Goal: Task Accomplishment & Management: Manage account settings

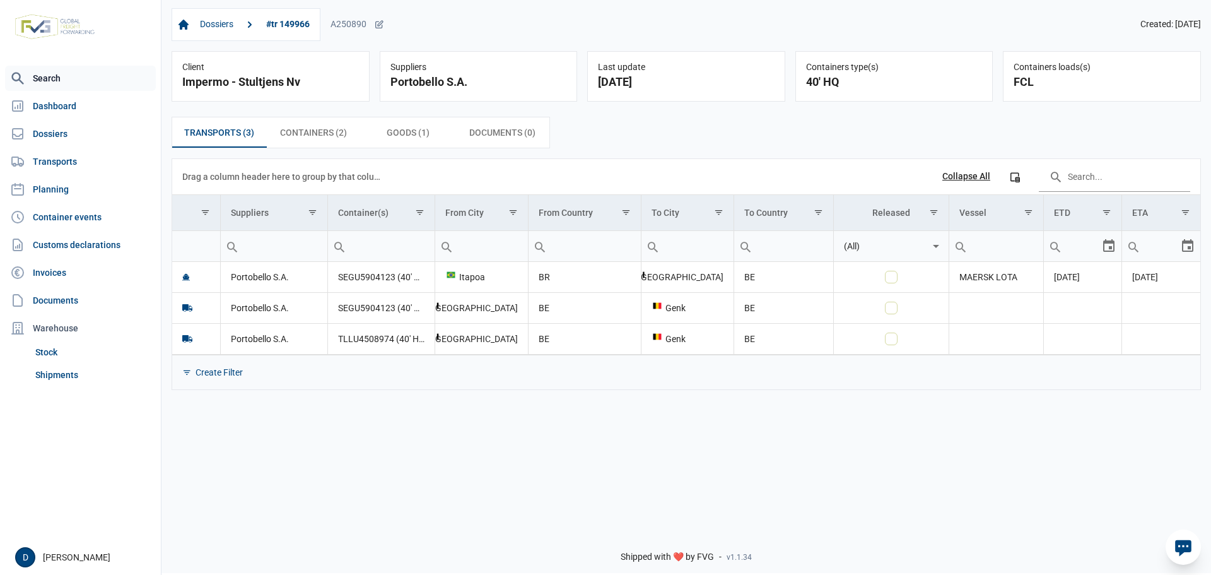
click at [47, 73] on link "Search" at bounding box center [80, 78] width 151 height 25
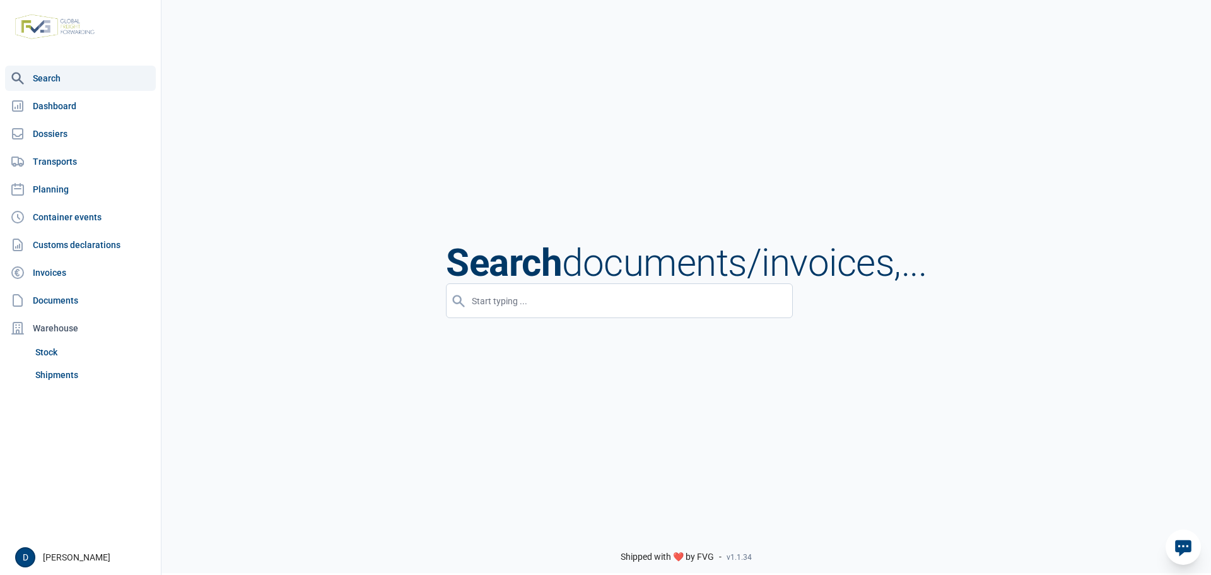
click at [468, 295] on input "input" at bounding box center [619, 300] width 347 height 35
type input "MEDU6318115"
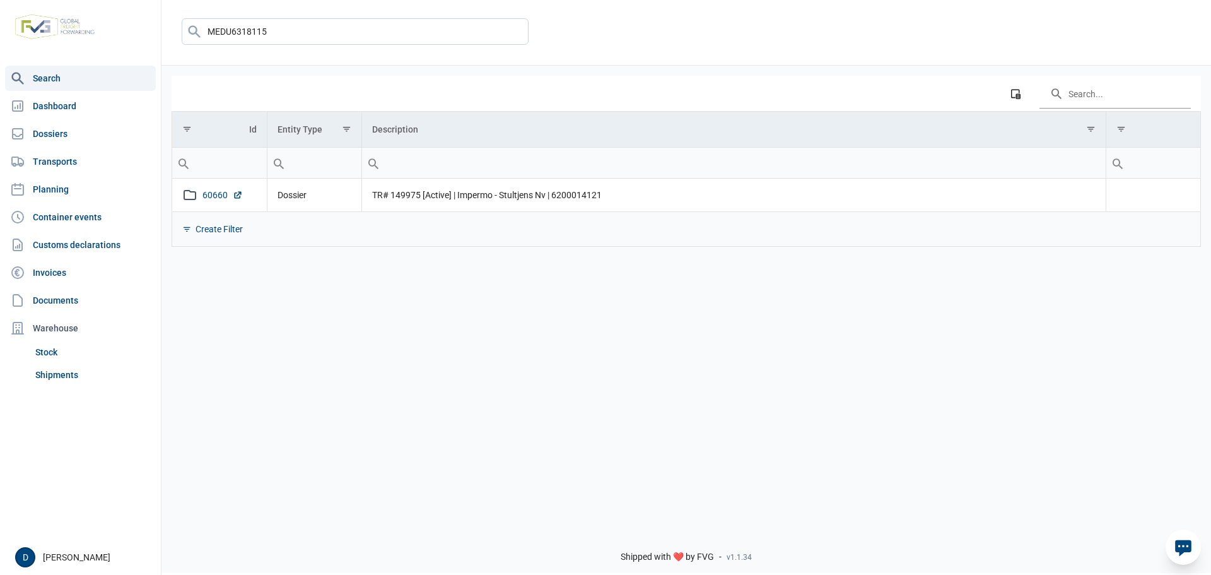
click at [211, 193] on link "60660" at bounding box center [223, 195] width 40 height 13
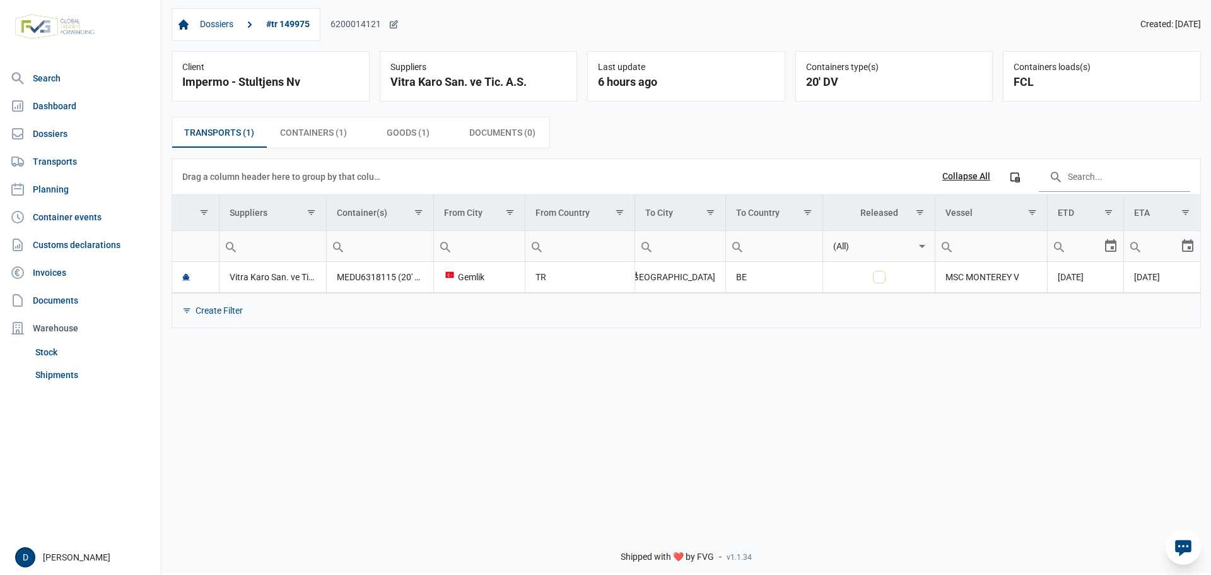
click at [392, 28] on icon at bounding box center [394, 24] width 7 height 7
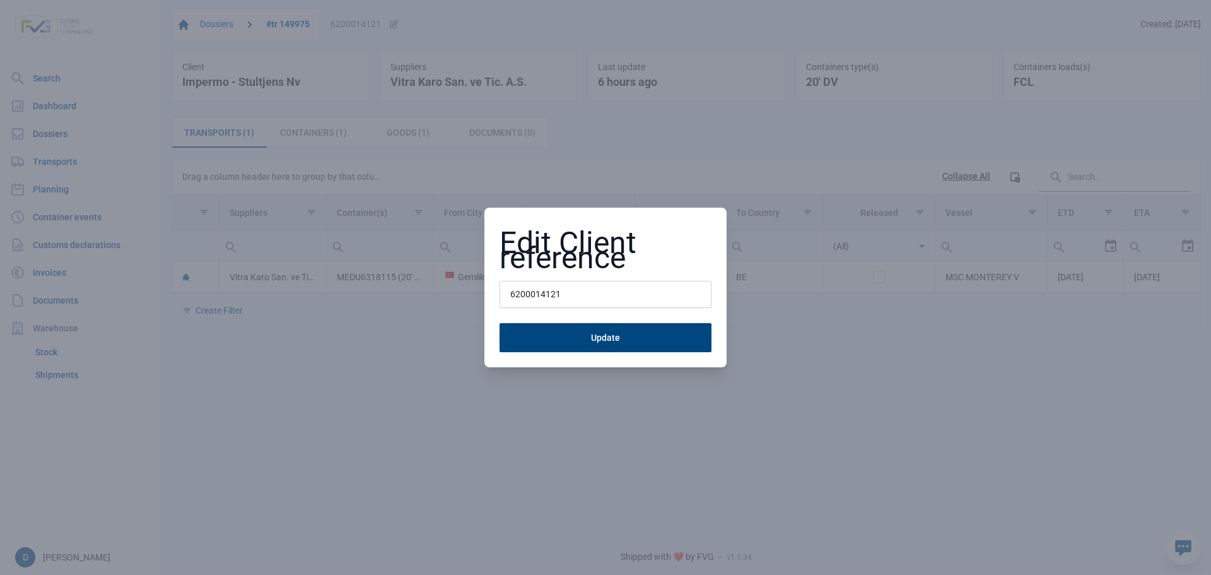
drag, startPoint x: 522, startPoint y: 278, endPoint x: 126, endPoint y: 189, distance: 406.2
click at [213, 199] on div "Edit Client reference 6200014121 Update" at bounding box center [605, 287] width 1211 height 575
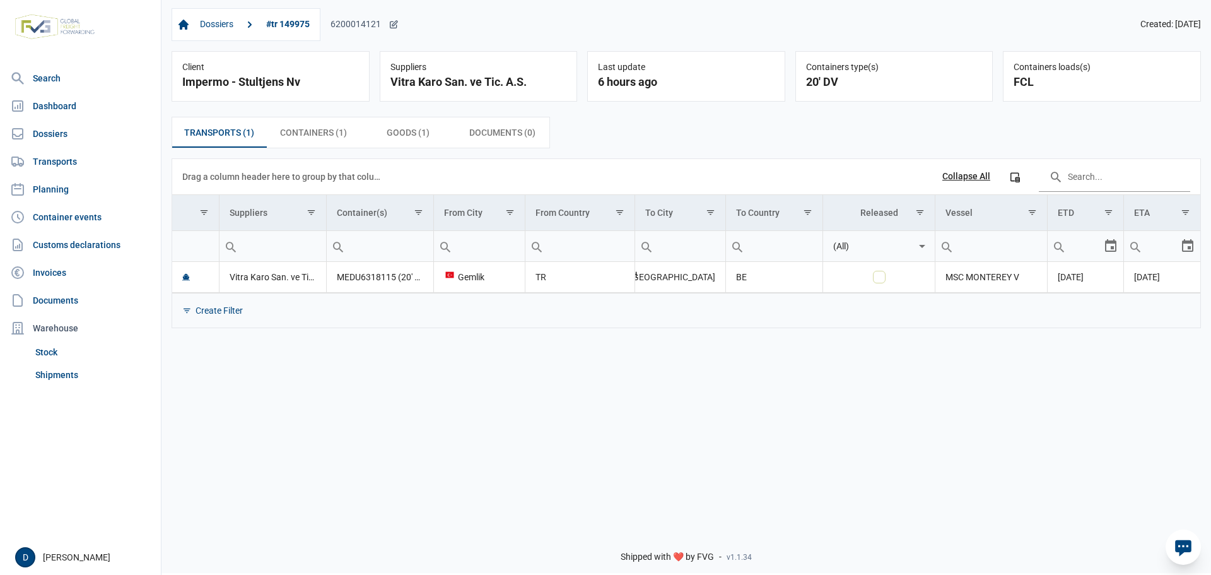
click at [372, 26] on div "6200014121" at bounding box center [365, 24] width 68 height 11
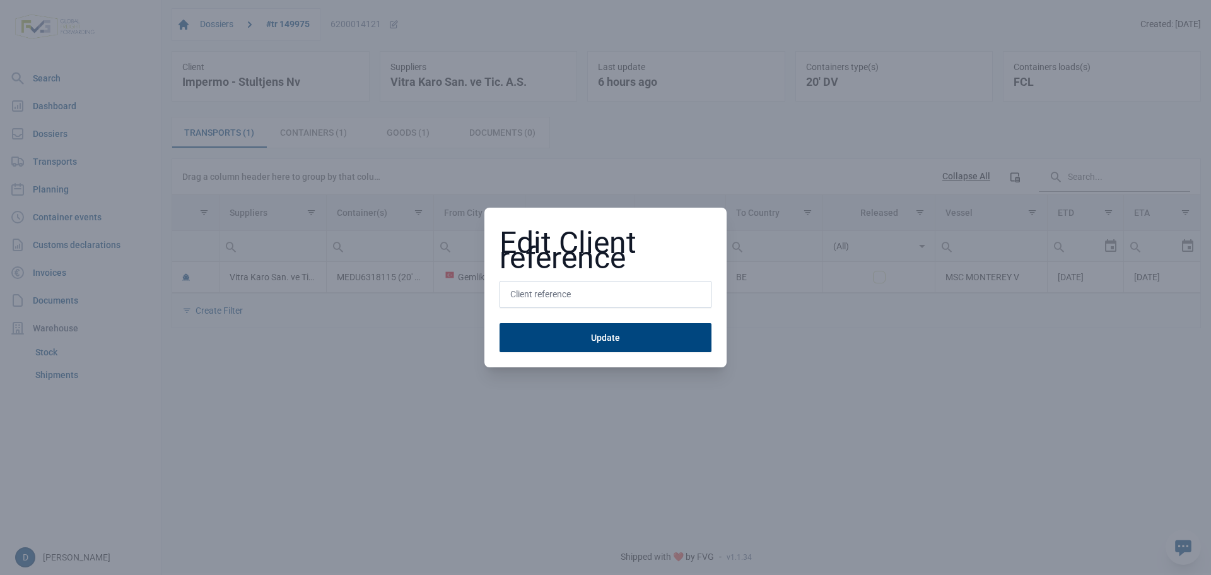
click at [607, 304] on input "text" at bounding box center [606, 295] width 212 height 28
type input "A250908"
click at [500, 323] on button "Update" at bounding box center [606, 337] width 212 height 29
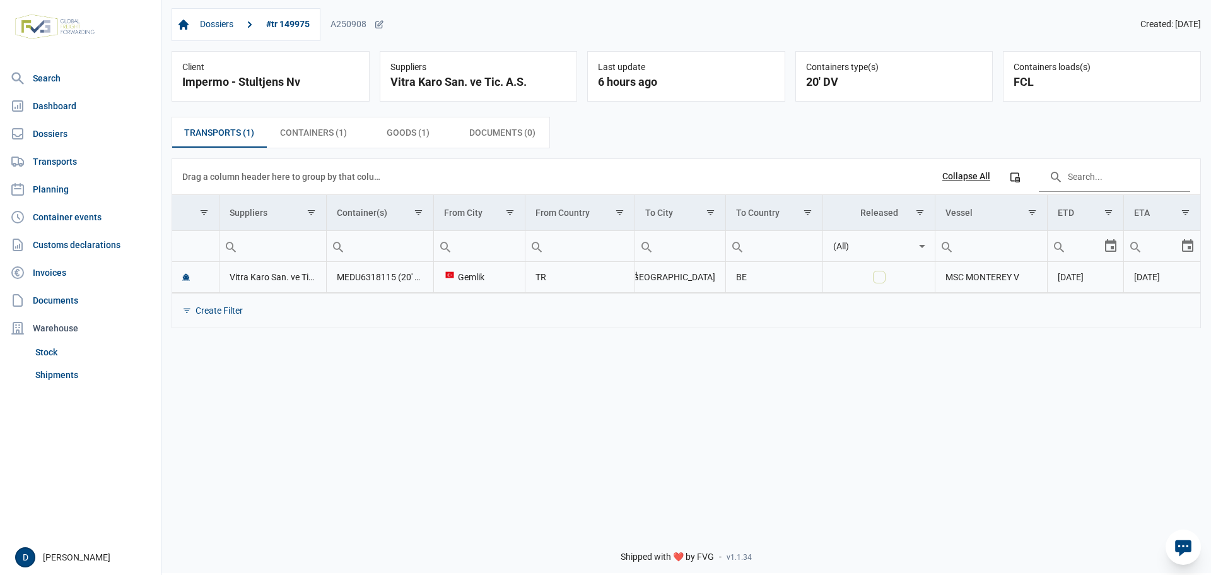
click at [375, 279] on td "MEDU6318115 (20' DV)" at bounding box center [379, 277] width 107 height 31
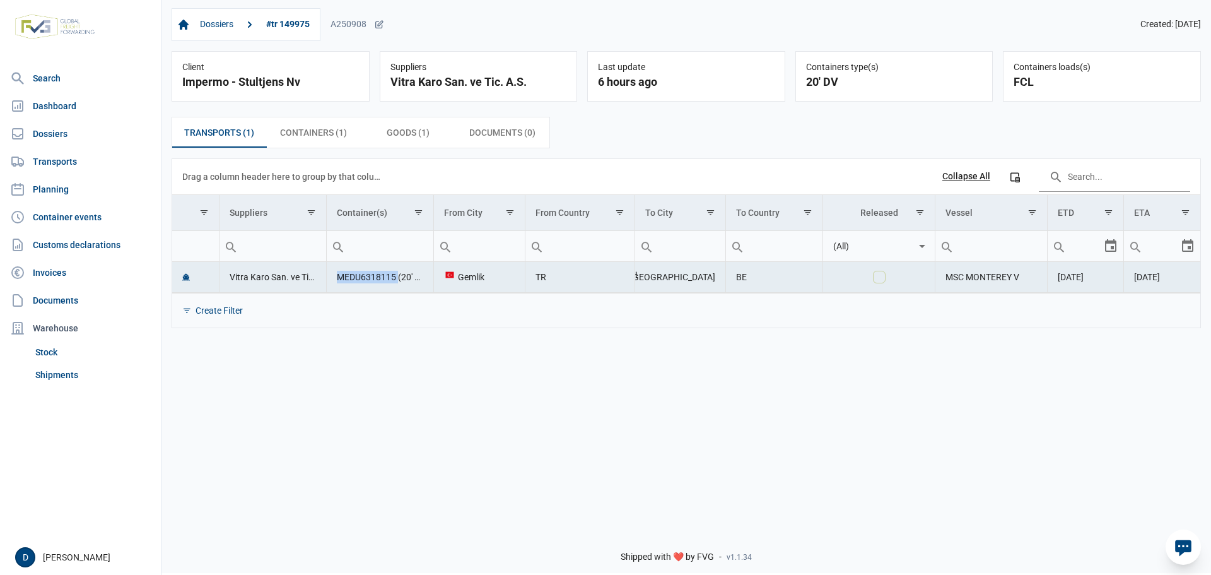
click at [375, 279] on td "MEDU6318115 (20' DV)" at bounding box center [379, 277] width 107 height 31
copy td "MEDU6318115"
drag, startPoint x: 560, startPoint y: 410, endPoint x: 481, endPoint y: 363, distance: 92.0
click at [528, 394] on div "Dossiers #tr 149975 A250908 Created: [DATE] Client Impermo - Stultjens Nv Suppl…" at bounding box center [687, 258] width 1050 height 521
click at [390, 285] on td "MEDU6318115 (20' DV)" at bounding box center [379, 277] width 107 height 31
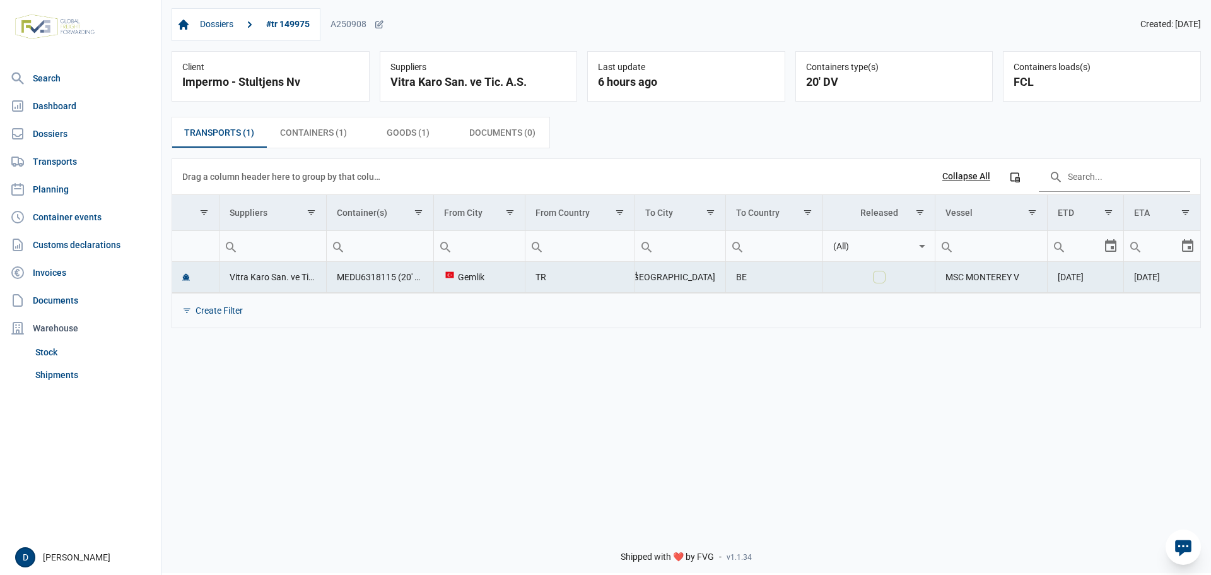
click at [385, 276] on td "MEDU6318115 (20' DV)" at bounding box center [379, 277] width 107 height 31
copy td "MEDU6318115"
